Goal: Task Accomplishment & Management: Use online tool/utility

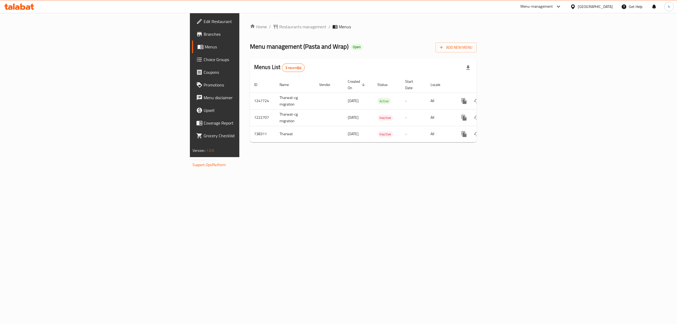
click at [204, 35] on span "Branches" at bounding box center [251, 34] width 95 height 6
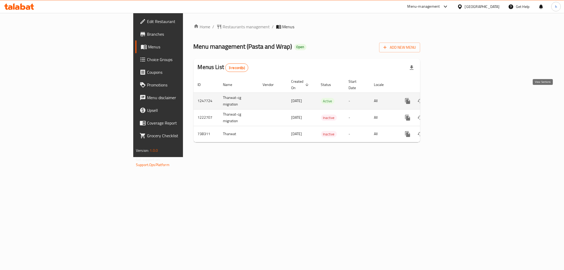
click at [449, 98] on icon "enhanced table" at bounding box center [446, 101] width 6 height 6
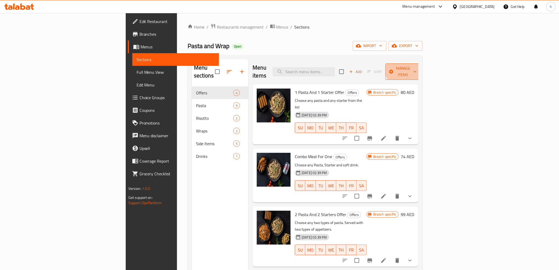
click at [417, 67] on span "Manage items" at bounding box center [403, 71] width 27 height 13
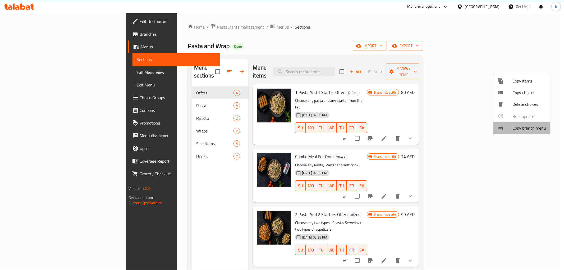
click at [525, 128] on span "Copy branch menu" at bounding box center [529, 128] width 34 height 6
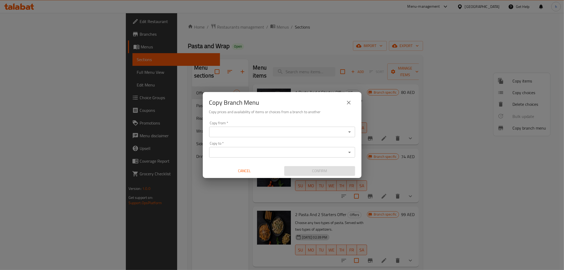
click at [284, 134] on input "Copy from   *" at bounding box center [278, 131] width 134 height 7
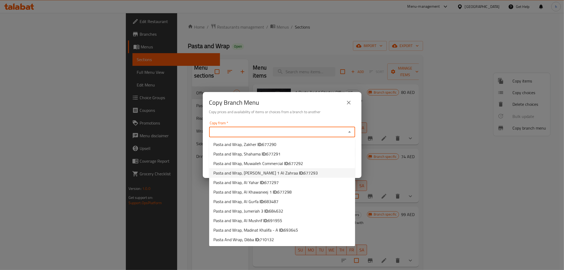
scroll to position [115, 0]
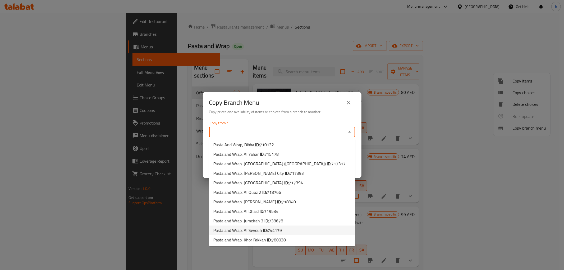
click at [290, 231] on li "Pasta and Wrap, Al Seyouh ID: 744179" at bounding box center [282, 231] width 146 height 10
type input "Pasta and Wrap, Al Seyouh"
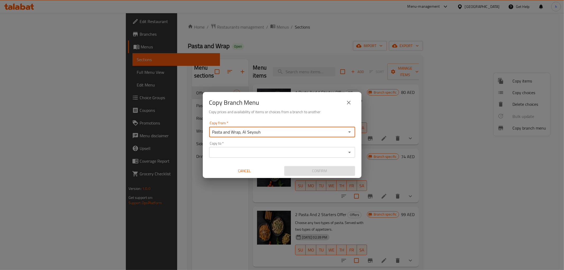
click at [260, 152] on input "Copy to   *" at bounding box center [278, 152] width 134 height 7
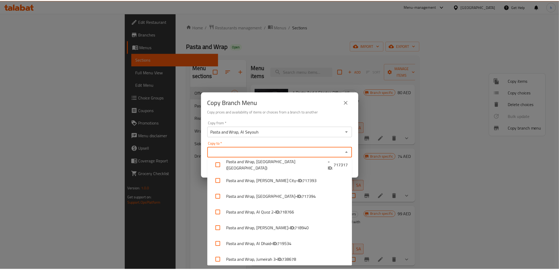
scroll to position [261, 0]
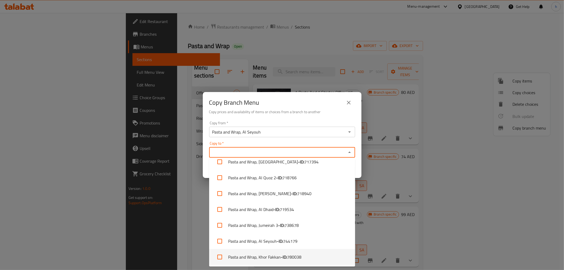
click at [298, 256] on span "780038" at bounding box center [294, 257] width 14 height 6
checkbox input "true"
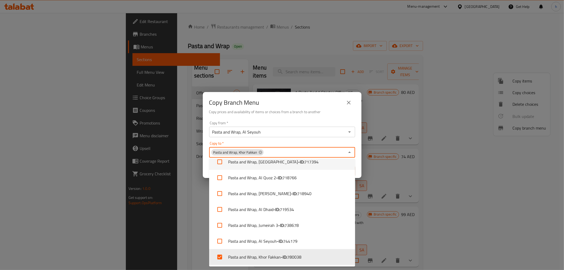
click at [309, 120] on div "Copy from   * Pasta and Wrap, Al Seyouh Copy from * Copy to   * Pasta and Wrap,…" at bounding box center [282, 148] width 159 height 59
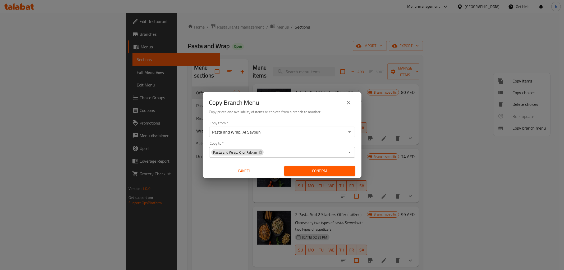
click at [323, 171] on span "Confirm" at bounding box center [319, 171] width 62 height 7
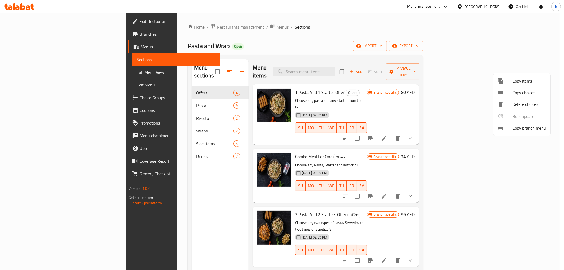
click at [35, 32] on div at bounding box center [282, 135] width 564 height 270
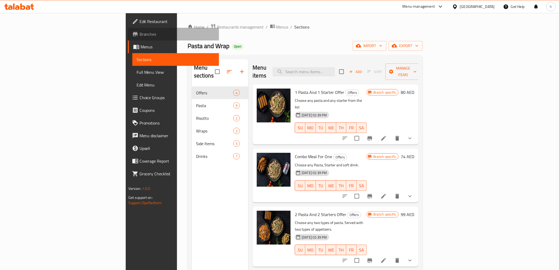
click at [140, 31] on span "Branches" at bounding box center [177, 34] width 75 height 6
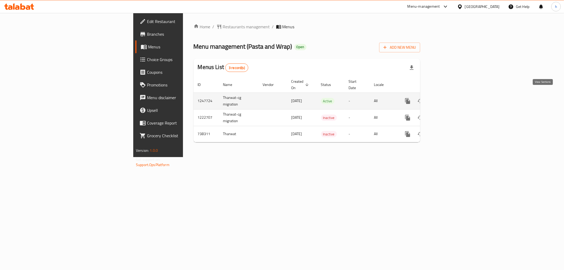
click at [449, 98] on icon "enhanced table" at bounding box center [446, 101] width 6 height 6
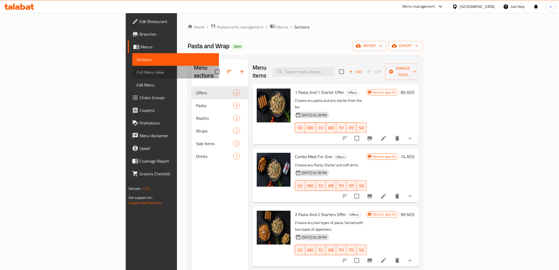
click at [137, 72] on span "Full Menu View" at bounding box center [176, 72] width 78 height 6
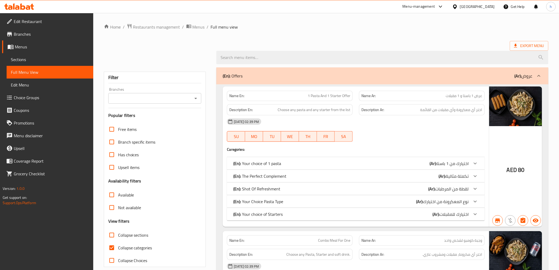
click at [112, 247] on input "Collapse categories" at bounding box center [111, 247] width 13 height 13
checkbox input "false"
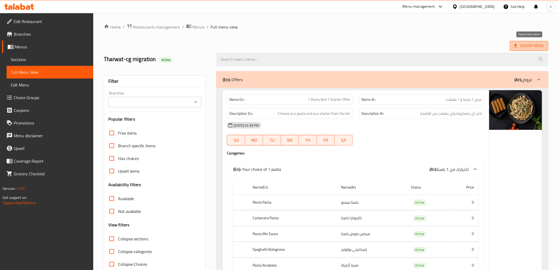
click at [521, 47] on span "Export Menu" at bounding box center [529, 46] width 30 height 7
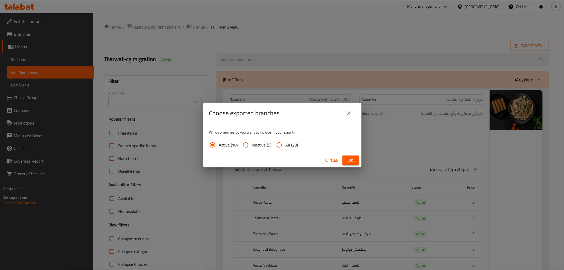
click at [285, 143] on input "All (23)" at bounding box center [279, 145] width 13 height 13
radio input "true"
click at [352, 162] on span "Ok" at bounding box center [351, 160] width 8 height 7
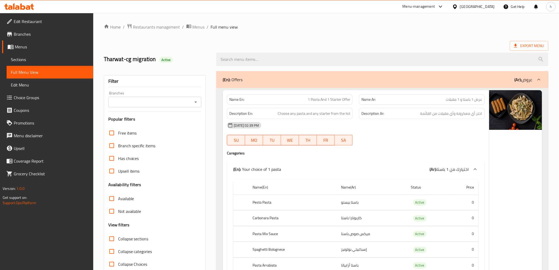
click at [44, 22] on span "Edit Restaurant" at bounding box center [51, 21] width 75 height 6
